Goal: Transaction & Acquisition: Purchase product/service

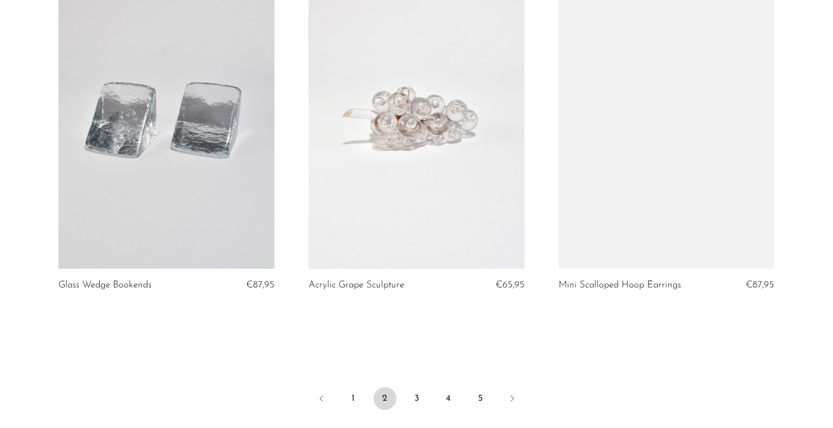
scroll to position [4024, 0]
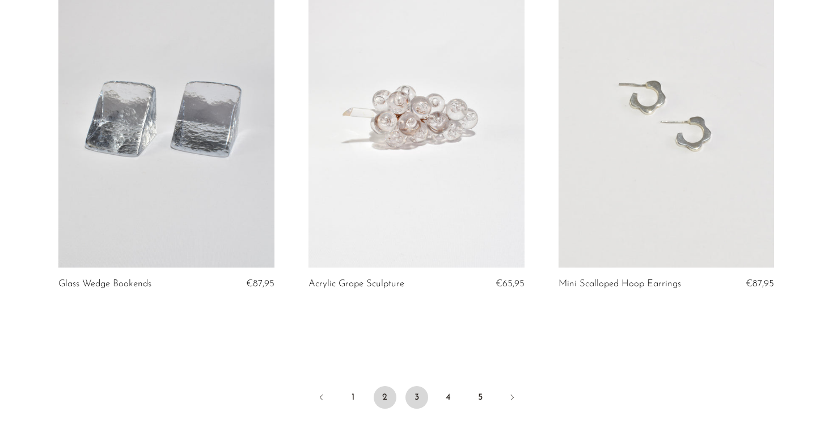
click at [413, 395] on link "3" at bounding box center [416, 397] width 23 height 23
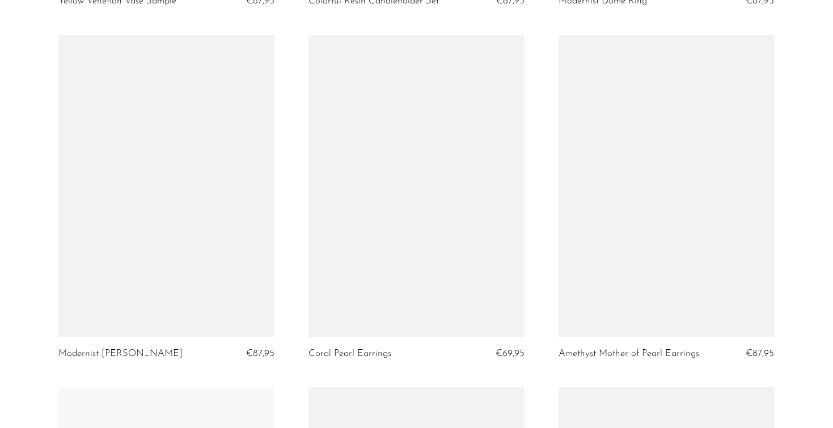
scroll to position [2823, 0]
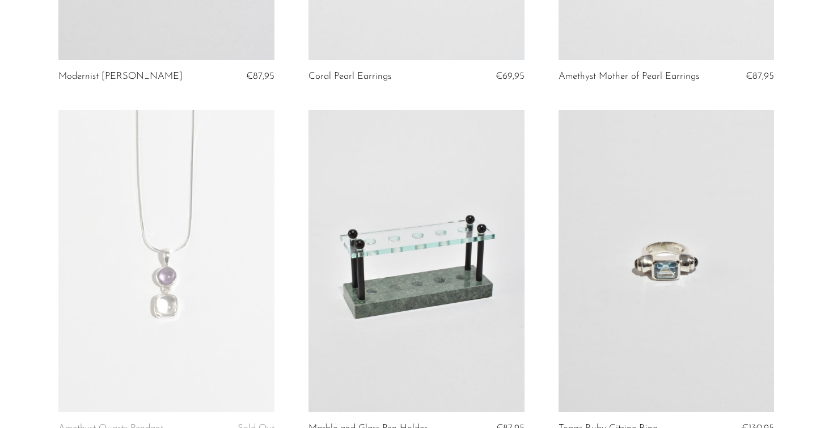
click at [647, 184] on link at bounding box center [666, 261] width 216 height 302
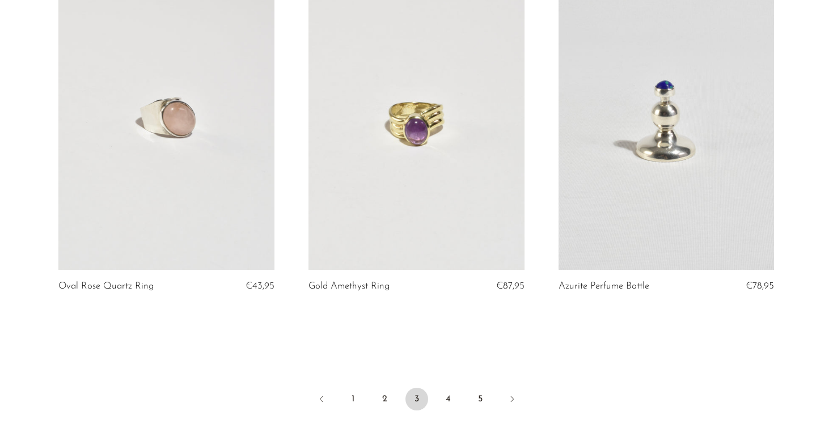
scroll to position [4039, 0]
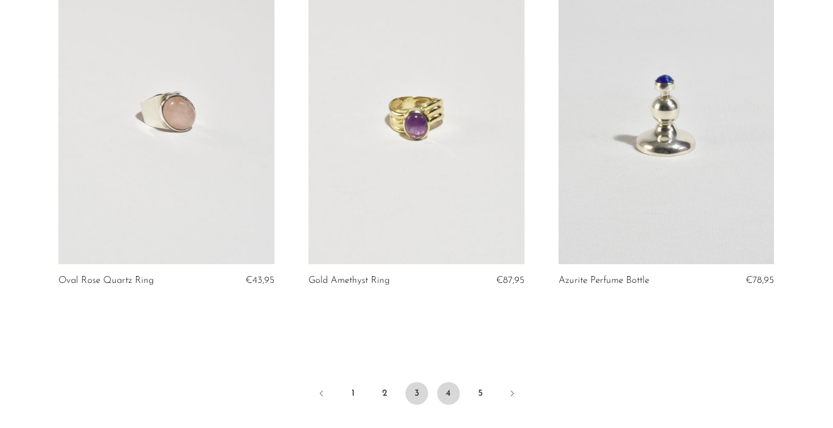
click at [450, 382] on link "4" at bounding box center [448, 393] width 23 height 23
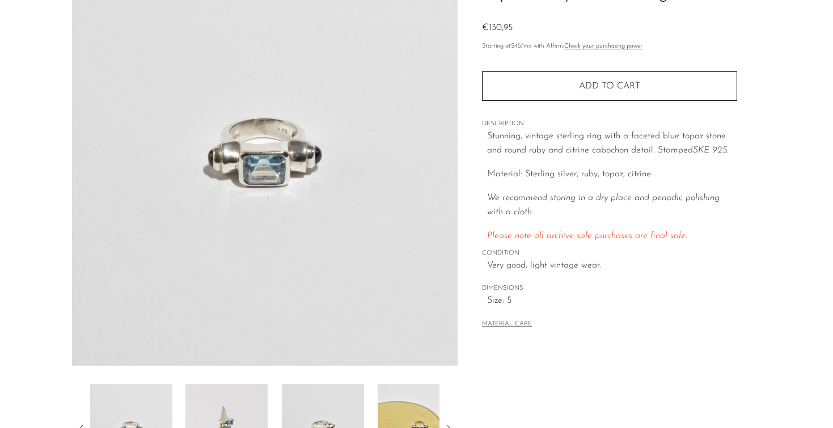
scroll to position [269, 0]
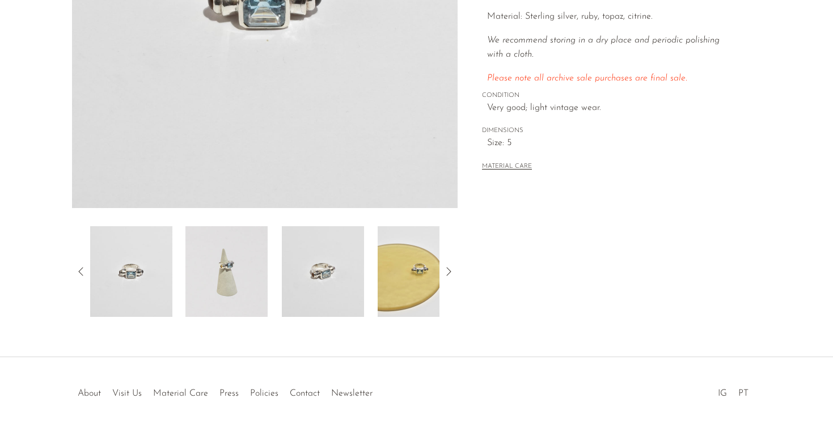
click at [227, 278] on img at bounding box center [226, 271] width 82 height 91
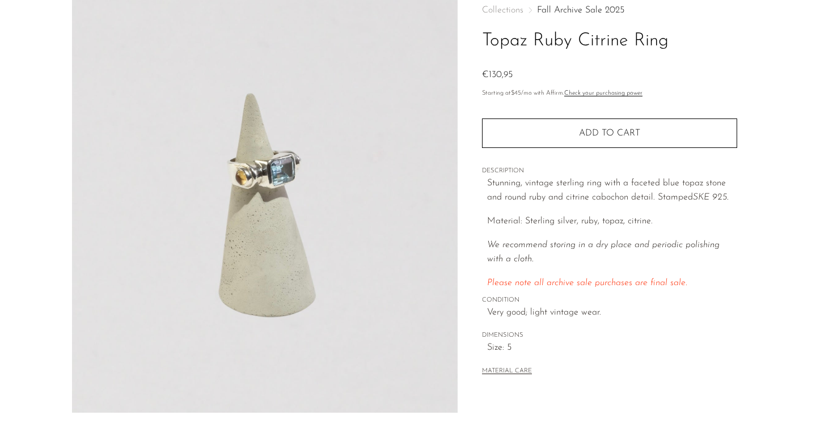
scroll to position [63, 0]
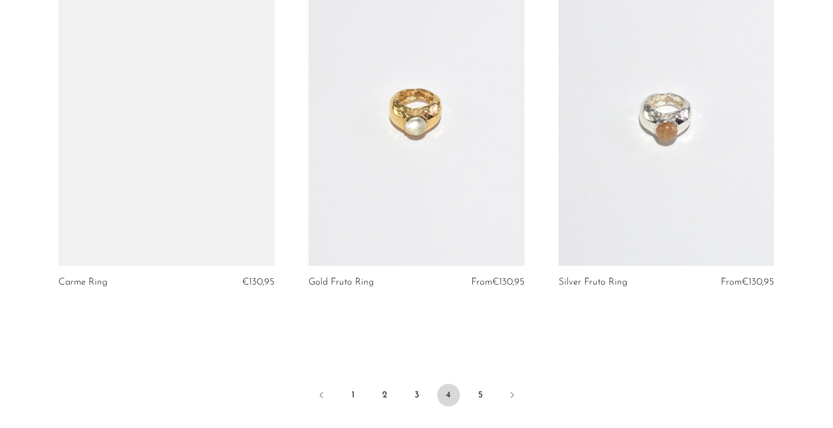
scroll to position [4037, 0]
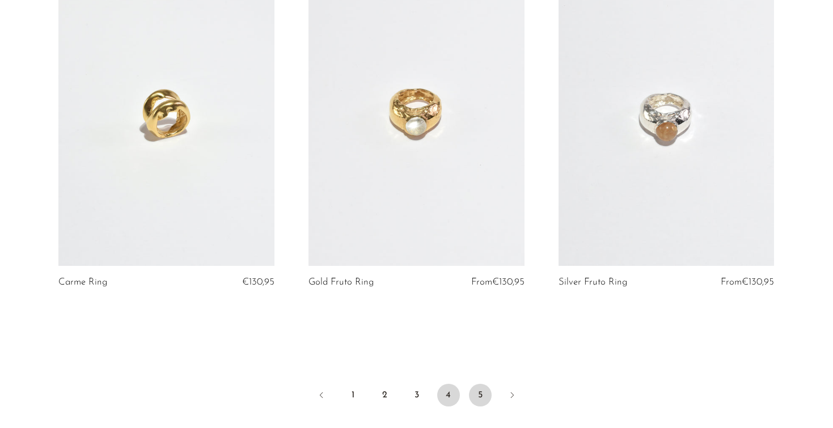
click at [469, 384] on link "5" at bounding box center [480, 395] width 23 height 23
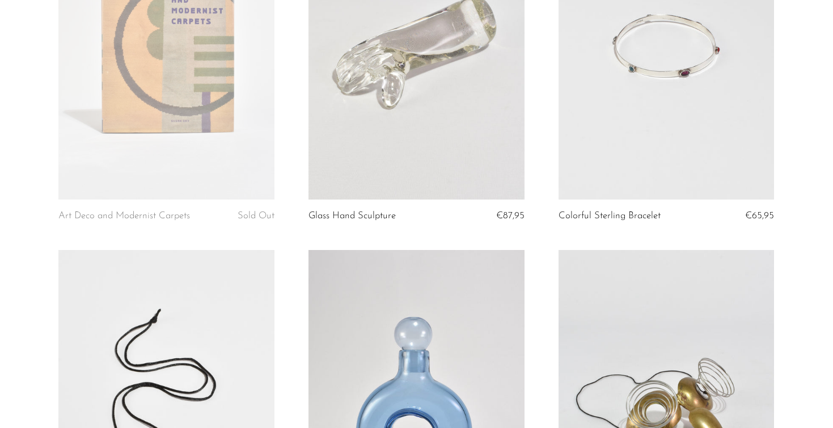
scroll to position [1467, 0]
